Goal: Information Seeking & Learning: Learn about a topic

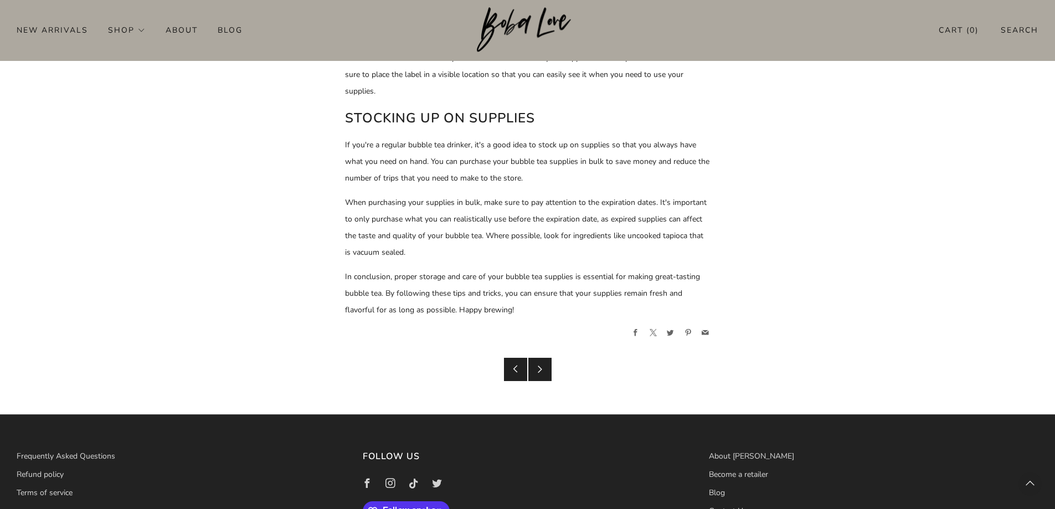
scroll to position [1384, 0]
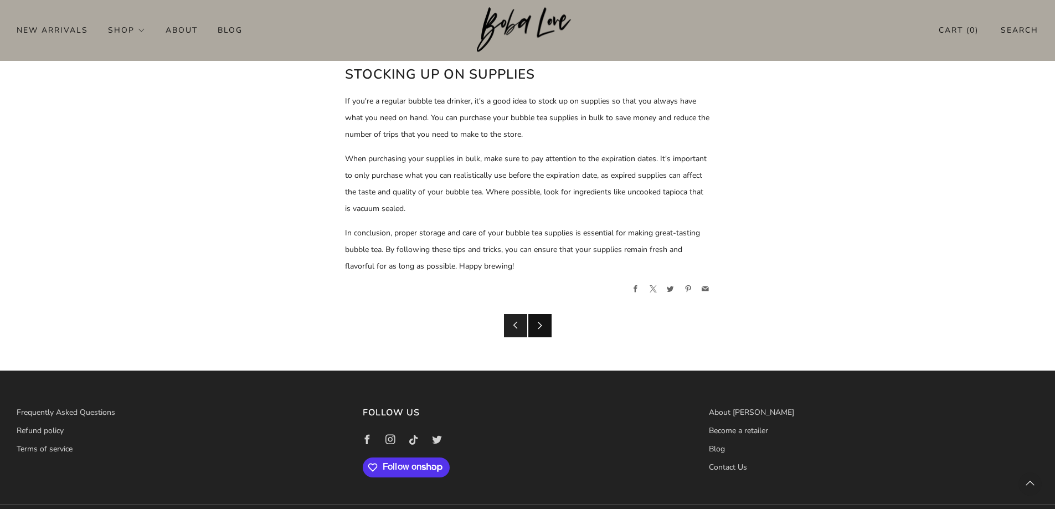
click at [541, 318] on link "Newer Post" at bounding box center [539, 325] width 23 height 23
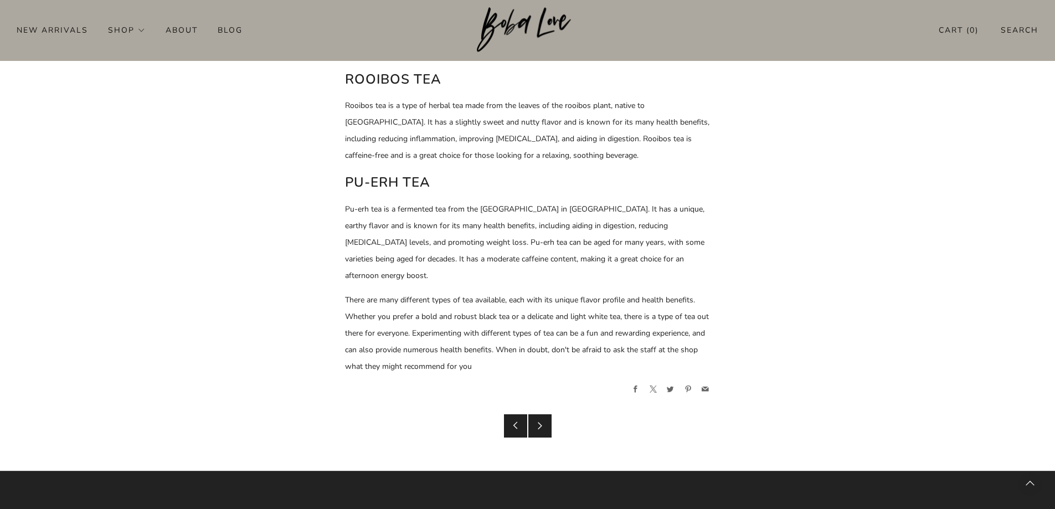
scroll to position [1052, 0]
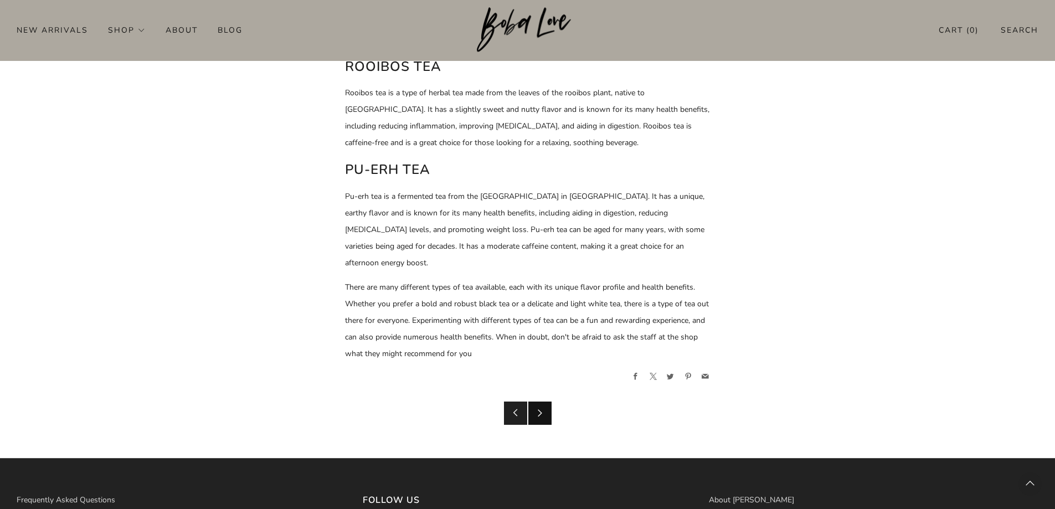
click at [543, 409] on icon at bounding box center [540, 413] width 8 height 8
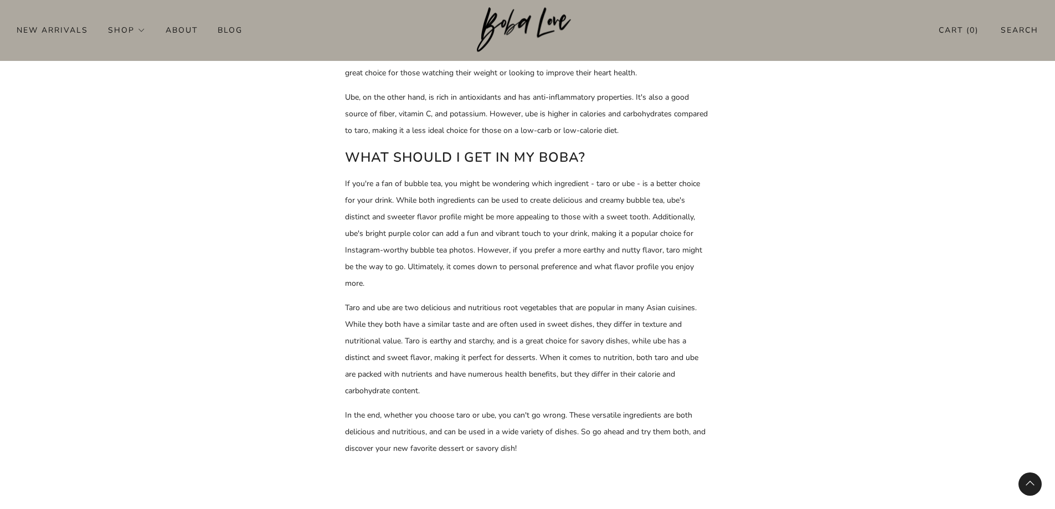
scroll to position [775, 0]
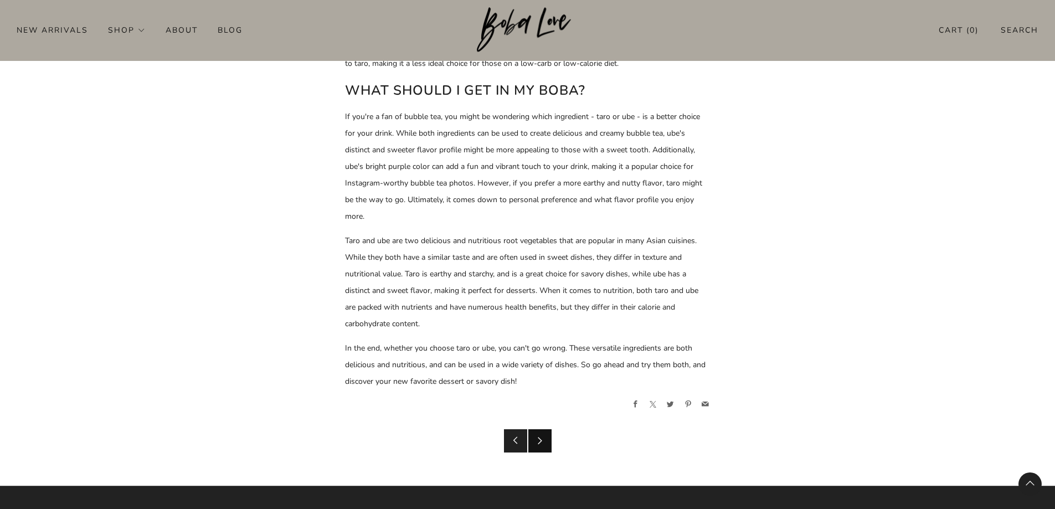
click at [543, 438] on icon at bounding box center [540, 440] width 8 height 8
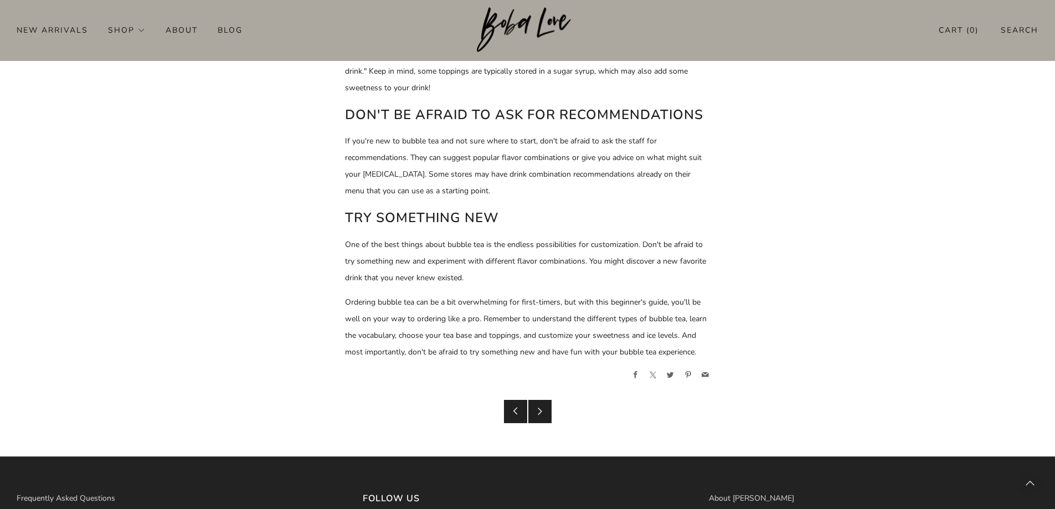
scroll to position [1165, 0]
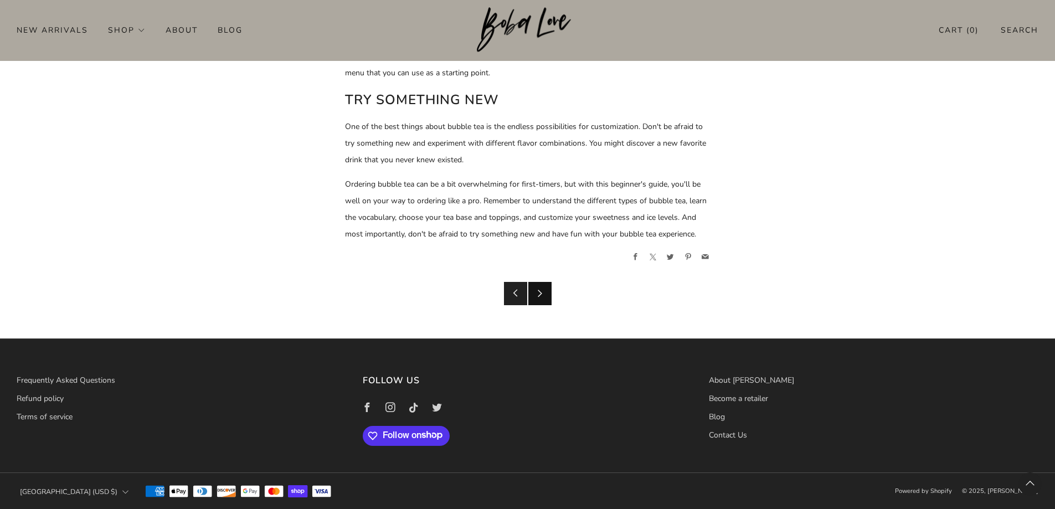
click at [534, 295] on link "Newer Post" at bounding box center [539, 293] width 23 height 23
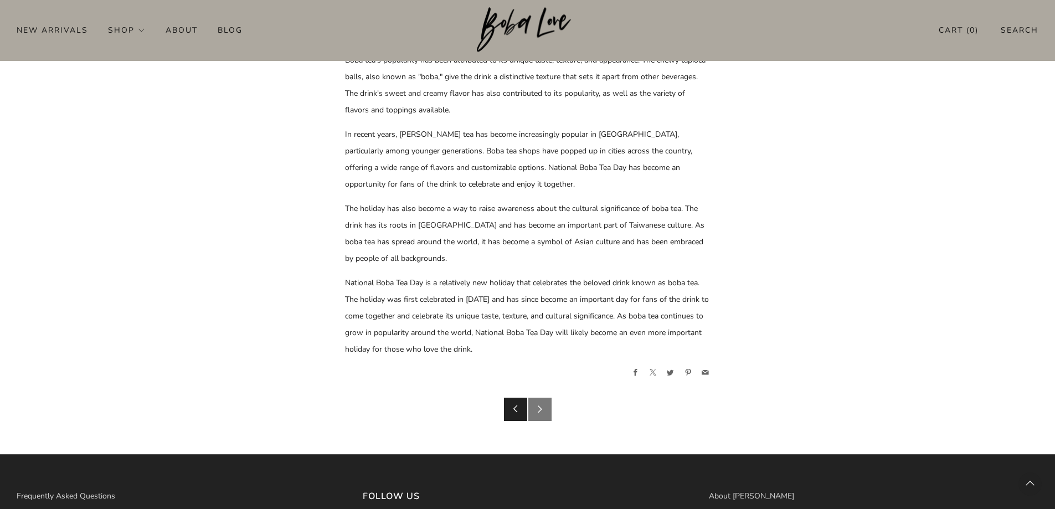
scroll to position [734, 0]
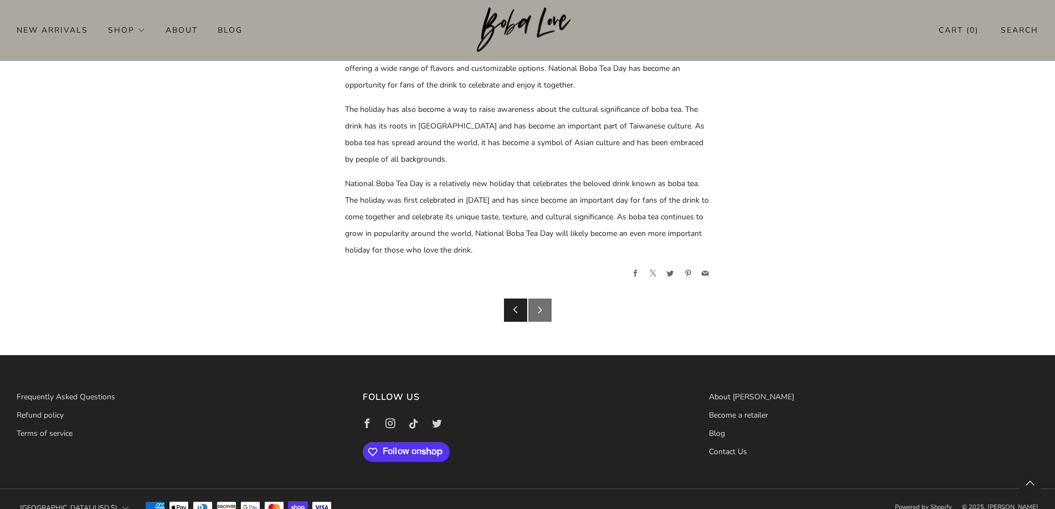
click at [538, 306] on icon at bounding box center [540, 310] width 8 height 8
